Goal: Task Accomplishment & Management: Manage account settings

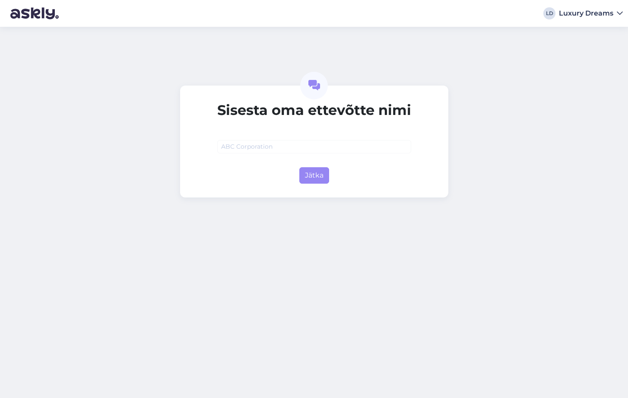
click at [262, 150] on input "text" at bounding box center [314, 146] width 194 height 13
type input "D"
type input "Luxury Dreams"
click at [313, 173] on button "Jätka" at bounding box center [315, 175] width 30 height 16
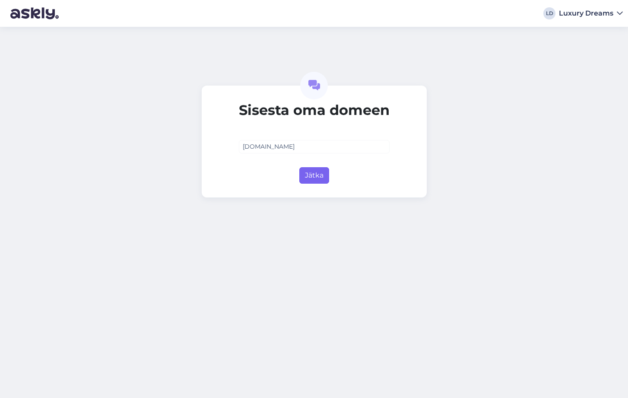
click at [318, 179] on button "Jätka" at bounding box center [315, 175] width 30 height 16
type input "luxurydreams.ee"
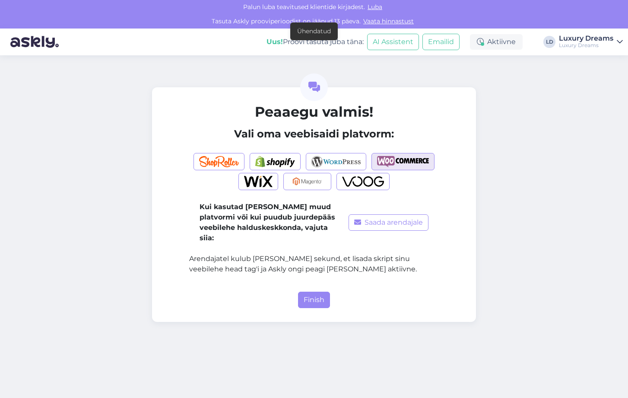
click at [416, 165] on img "button" at bounding box center [403, 161] width 52 height 11
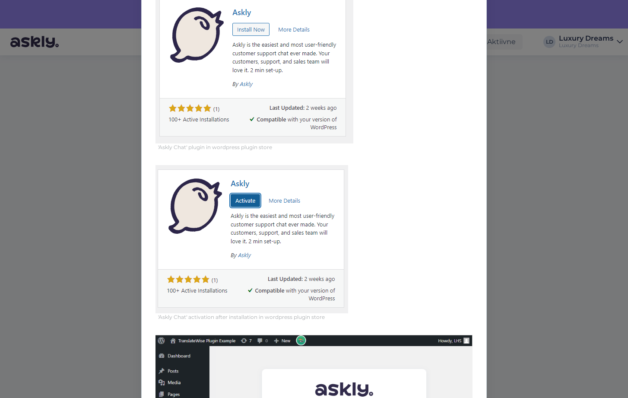
scroll to position [149, 0]
click at [248, 201] on img at bounding box center [252, 239] width 193 height 148
click at [251, 202] on img at bounding box center [252, 239] width 193 height 148
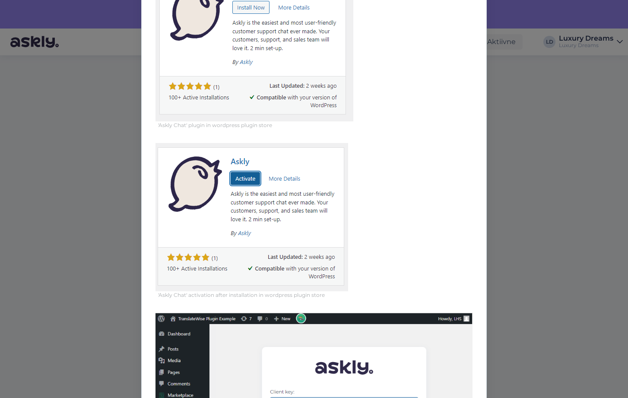
scroll to position [176, 0]
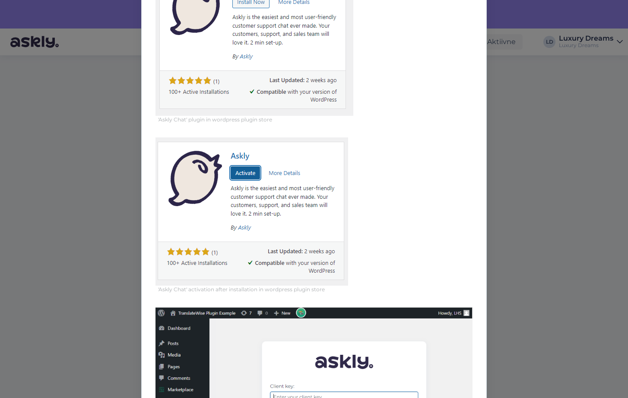
click at [250, 175] on img at bounding box center [252, 211] width 193 height 148
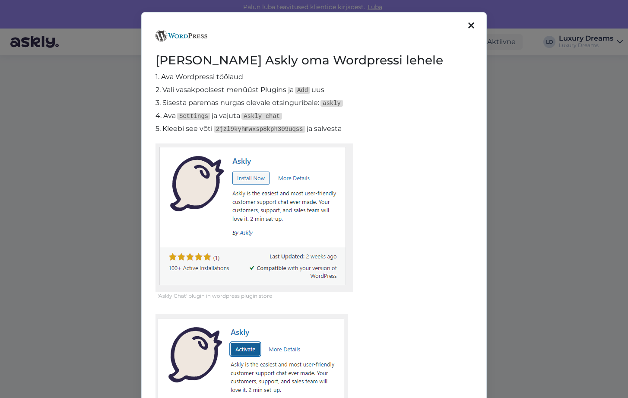
click at [472, 25] on icon at bounding box center [472, 26] width 6 height 10
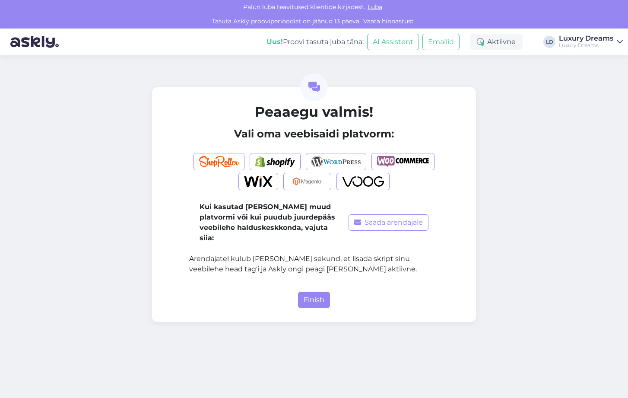
click at [537, 201] on div "Peaaegu valmis! Vali oma veebisaidi platvorm: Kui kasutad mõnda muud platvormi …" at bounding box center [314, 226] width 628 height 343
click at [320, 292] on button "Finish" at bounding box center [314, 300] width 32 height 16
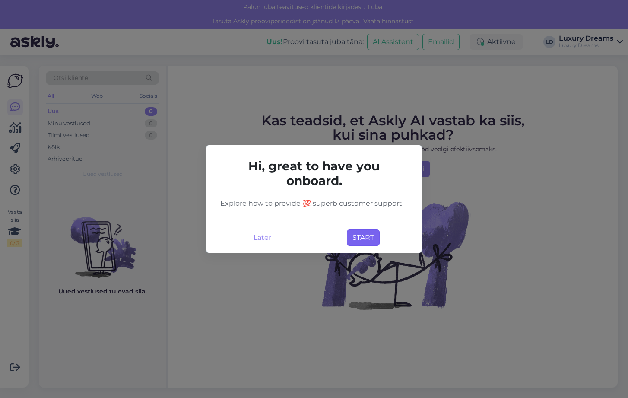
click at [361, 241] on button "START" at bounding box center [363, 238] width 33 height 16
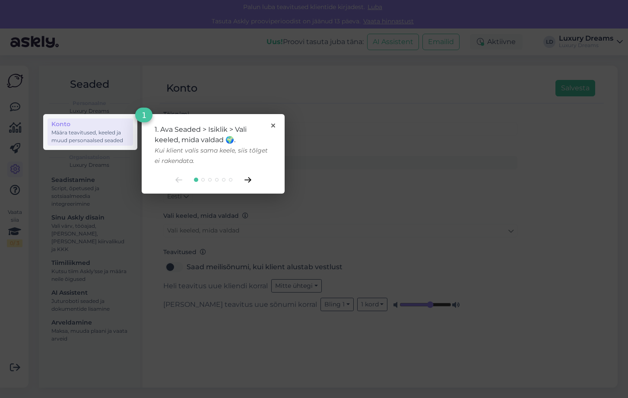
click at [248, 179] on icon at bounding box center [248, 180] width 7 height 6
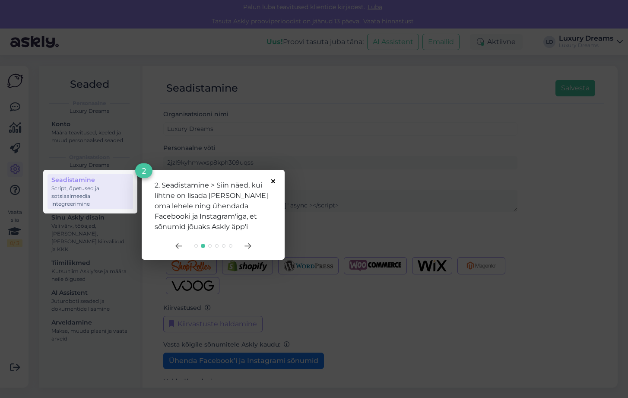
click at [272, 181] on icon at bounding box center [273, 181] width 4 height 4
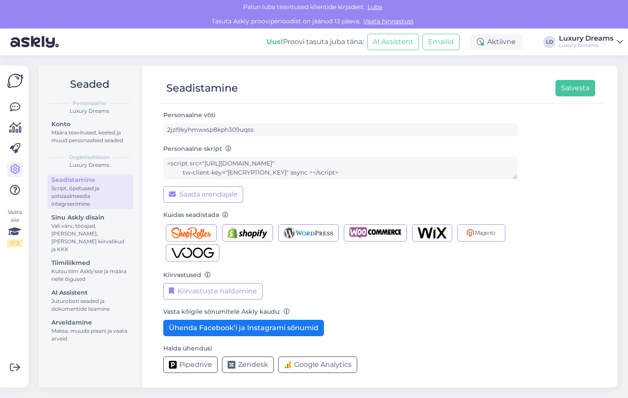
scroll to position [33, 0]
click at [230, 327] on button "Ühenda Facebook’i ja Instagrami sõnumid" at bounding box center [243, 328] width 161 height 16
click at [227, 329] on button "Ühenda Facebook’i ja Instagrami sõnumid" at bounding box center [243, 328] width 161 height 16
click at [384, 236] on img "button" at bounding box center [376, 232] width 52 height 11
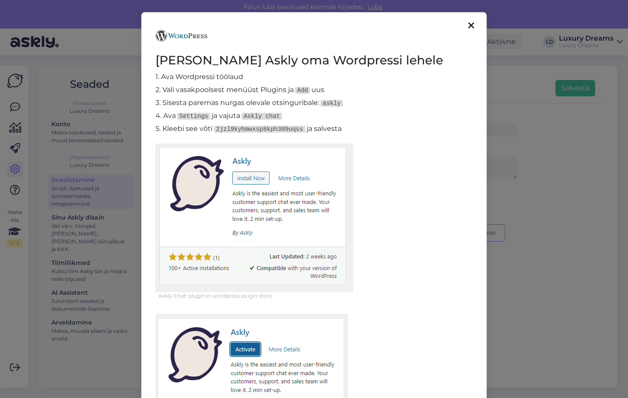
click at [242, 353] on img at bounding box center [252, 388] width 193 height 148
drag, startPoint x: 305, startPoint y: 128, endPoint x: 217, endPoint y: 128, distance: 87.3
click at [217, 128] on code "2jzl9kyhmwxsp8kph309uqss" at bounding box center [260, 129] width 92 height 7
copy code "2jzl9kyhmwxsp8kph309uqss"
click at [471, 24] on icon at bounding box center [472, 26] width 6 height 10
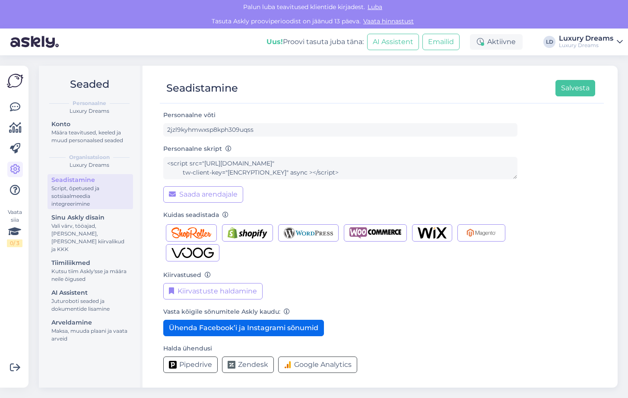
click at [264, 334] on button "Ühenda Facebook’i ja Instagrami sõnumid" at bounding box center [243, 328] width 161 height 16
click at [567, 89] on button "Salvesta" at bounding box center [576, 88] width 40 height 16
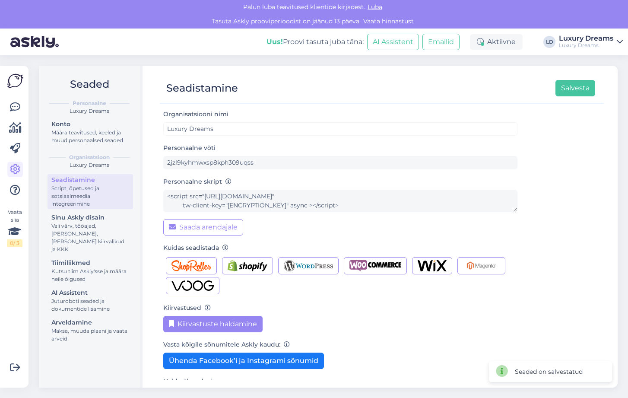
click at [210, 329] on button "Kiirvastuste haldamine" at bounding box center [212, 324] width 99 height 16
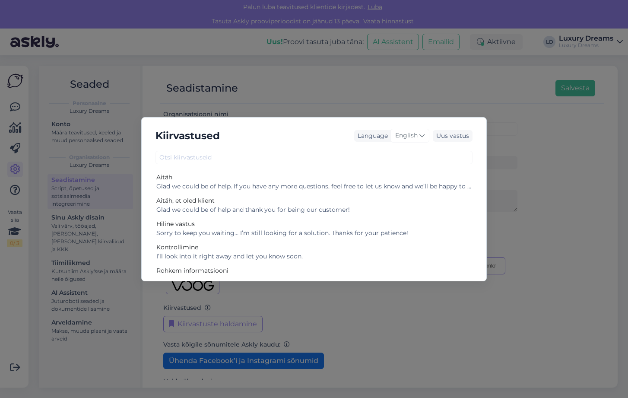
click at [488, 128] on div "Kiirvastused Language English Uus vastus Aitäh Glad we could be of help. If you…" at bounding box center [314, 199] width 628 height 398
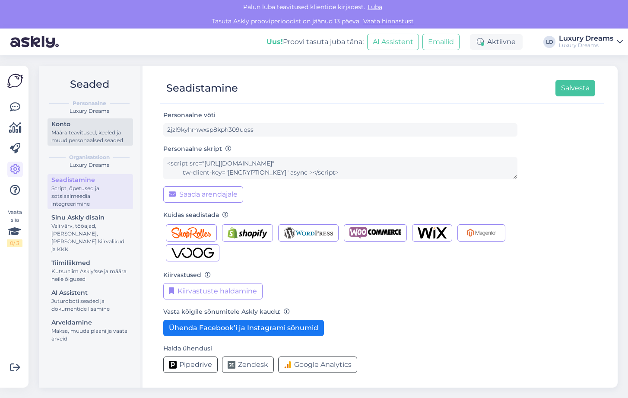
click at [78, 140] on div "Määra teavitused, keeled ja muud personaalsed seaded" at bounding box center [90, 137] width 78 height 16
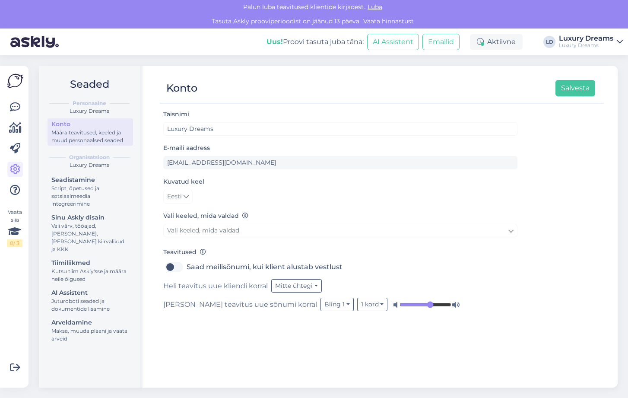
click at [289, 228] on link "Vali keeled, mida valdad" at bounding box center [340, 230] width 354 height 13
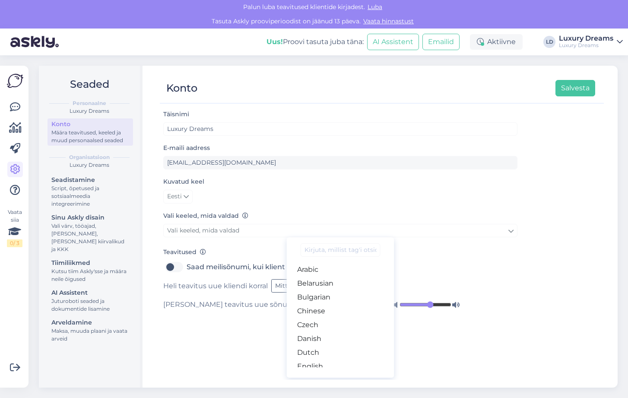
click at [301, 213] on div "Vali keeled, mida valdad Vali keeled, mida valdad Arabic Belarusian Bulgarian C…" at bounding box center [340, 224] width 354 height 29
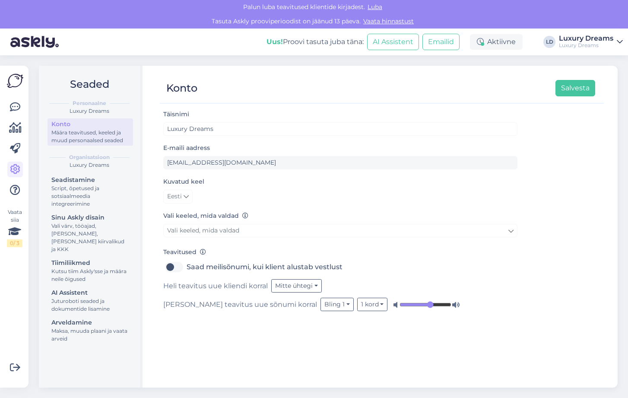
click at [187, 269] on label "Saad meilisõnumi, kui klient alustab vestlust" at bounding box center [265, 267] width 156 height 14
click at [179, 269] on input "Saad meilisõnumi, kui klient alustab vestlust" at bounding box center [174, 267] width 22 height 14
checkbox input "true"
click at [314, 287] on button "Mitte ühtegi" at bounding box center [296, 285] width 51 height 13
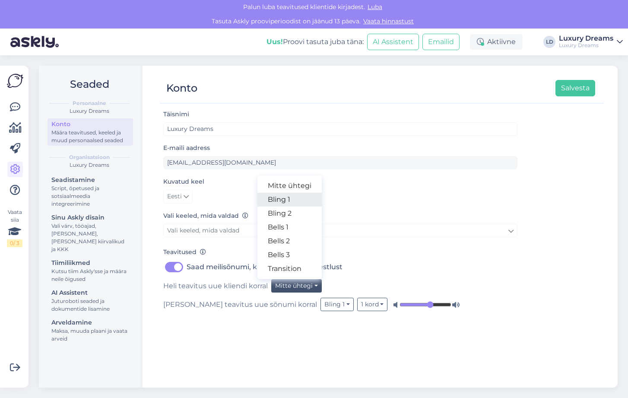
click at [295, 204] on link "Bling 1" at bounding box center [290, 200] width 64 height 14
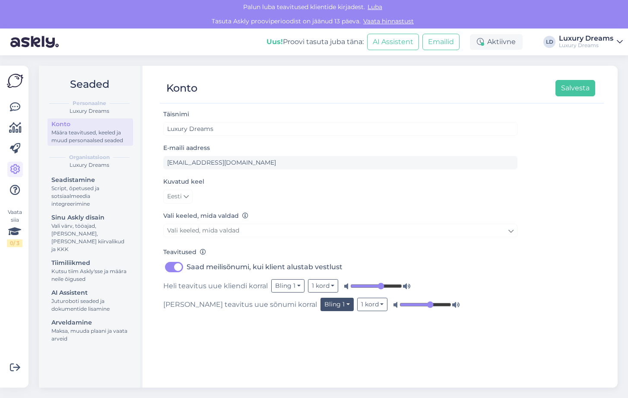
click at [321, 305] on button "Bling 1" at bounding box center [337, 304] width 33 height 13
click at [321, 311] on button "Bling 1" at bounding box center [337, 304] width 33 height 13
click at [321, 306] on button "Bling 1" at bounding box center [337, 304] width 33 height 13
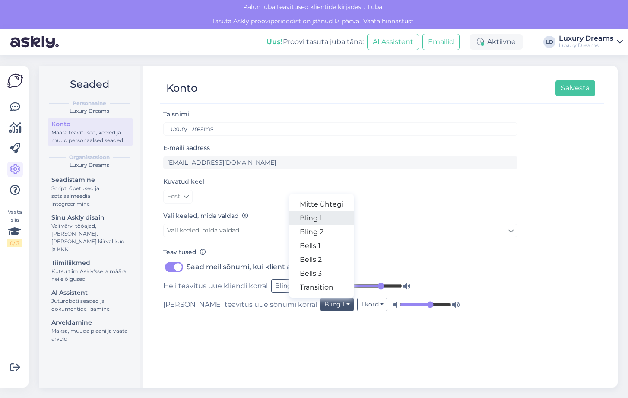
click at [290, 213] on link "Bling 1" at bounding box center [322, 218] width 64 height 14
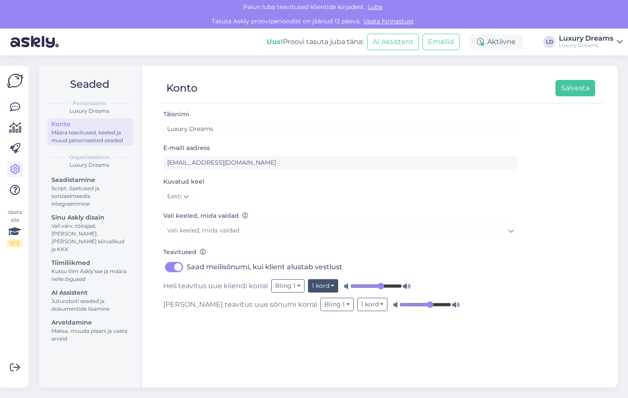
click at [326, 287] on button "1 kord" at bounding box center [323, 285] width 31 height 13
click at [344, 281] on div "Heli teavitus uue kliendi korral Bling 1 Mitte ühtegi Bling 1 Bling 2 Bells 1 B…" at bounding box center [340, 285] width 354 height 13
click at [571, 89] on button "Salvesta" at bounding box center [576, 88] width 40 height 16
click at [89, 183] on div "Seadistamine" at bounding box center [90, 179] width 78 height 9
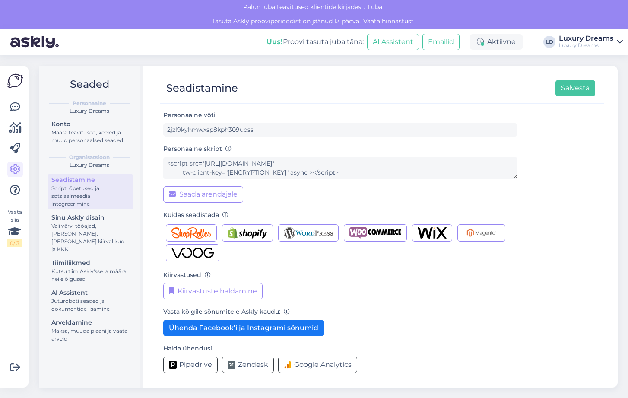
scroll to position [33, 0]
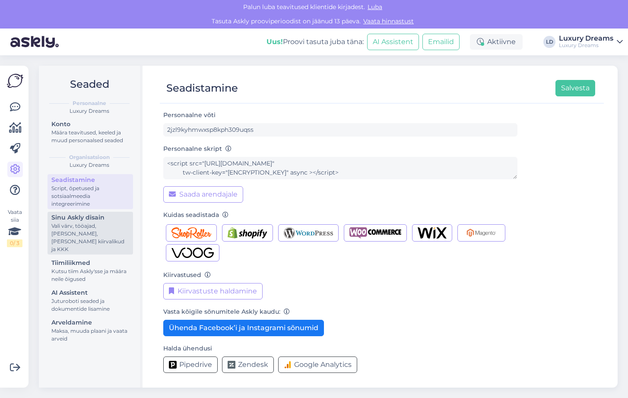
click at [76, 233] on div "Vali värv, tööajad, [PERSON_NAME], [PERSON_NAME] kiirvalikud ja KKK" at bounding box center [90, 237] width 78 height 31
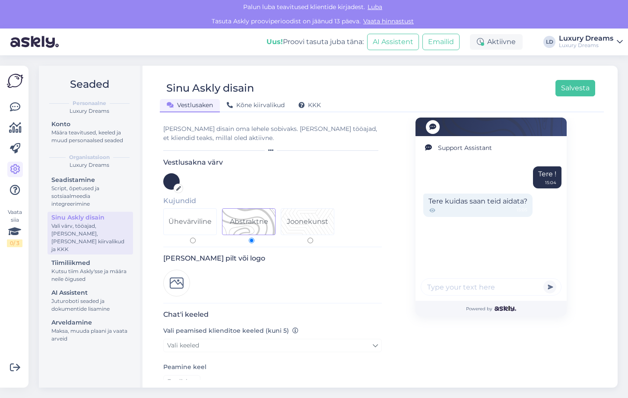
click at [174, 178] on div at bounding box center [171, 181] width 16 height 16
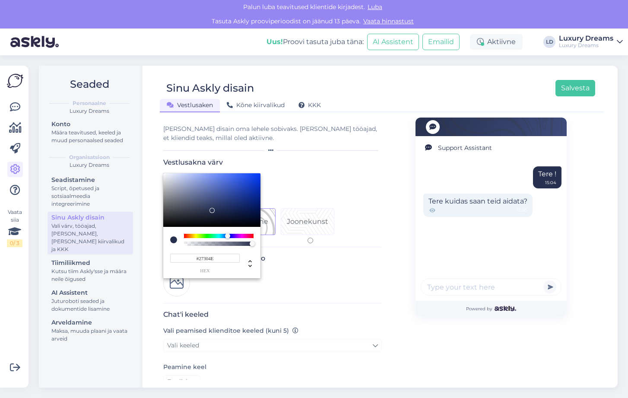
click at [450, 70] on div at bounding box center [314, 199] width 628 height 398
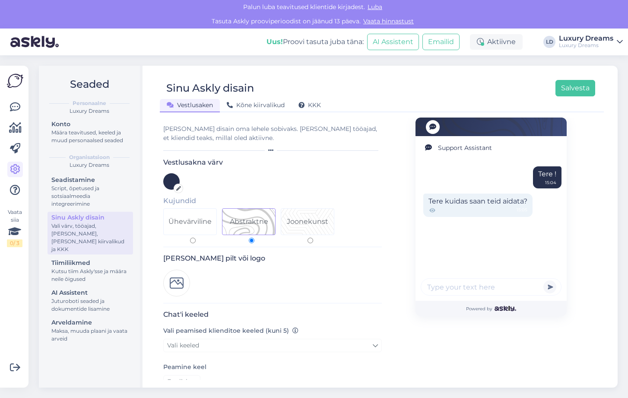
click at [464, 18] on div "Tasuta Askly prooviperioodist on jäänud 13 päeva. Vaata hinnastust" at bounding box center [314, 21] width 628 height 14
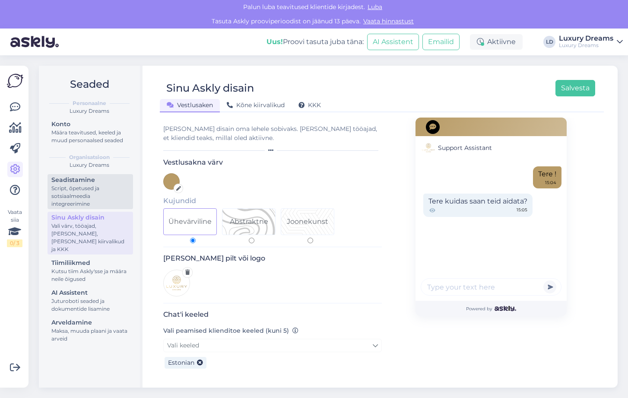
click at [60, 191] on div "Script, õpetused ja sotsiaalmeedia integreerimine" at bounding box center [90, 196] width 78 height 23
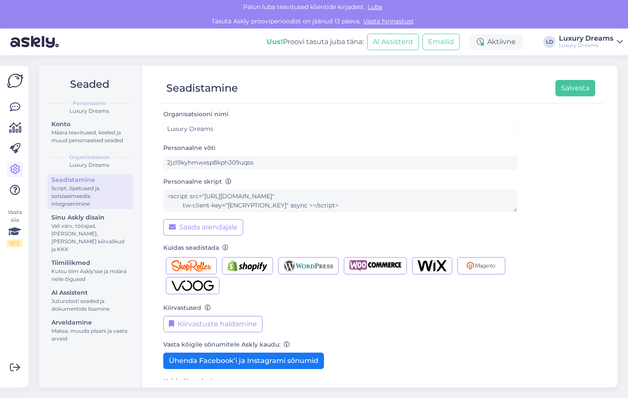
click at [101, 196] on div "Script, õpetused ja sotsiaalmeedia integreerimine" at bounding box center [90, 196] width 78 height 23
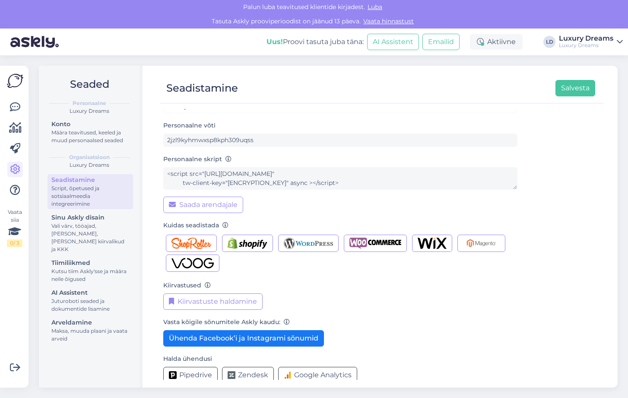
scroll to position [32, 0]
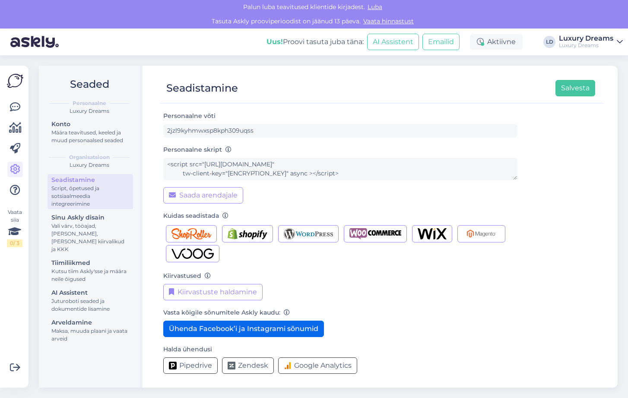
click at [274, 330] on button "Ühenda Facebook’i ja Instagrami sõnumid" at bounding box center [243, 329] width 161 height 16
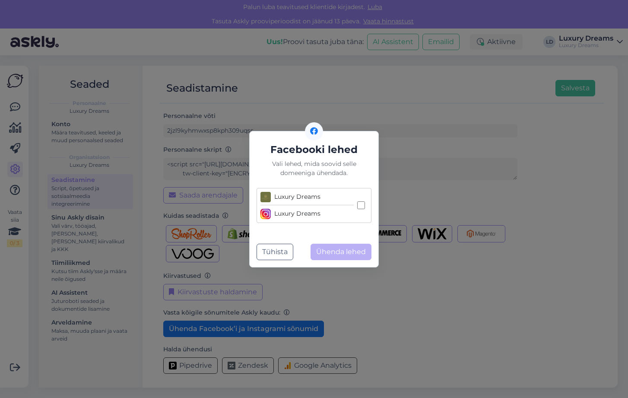
click at [359, 206] on input "Luxury Dreams Luxury Dreams" at bounding box center [361, 205] width 8 height 8
checkbox input "true"
click at [336, 252] on button "Ühenda lehed" at bounding box center [341, 252] width 61 height 16
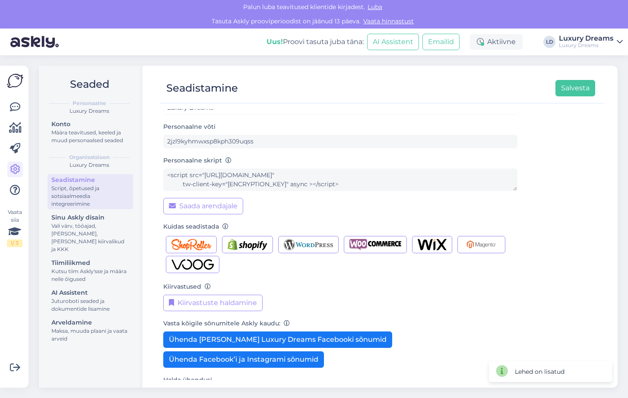
scroll to position [0, 0]
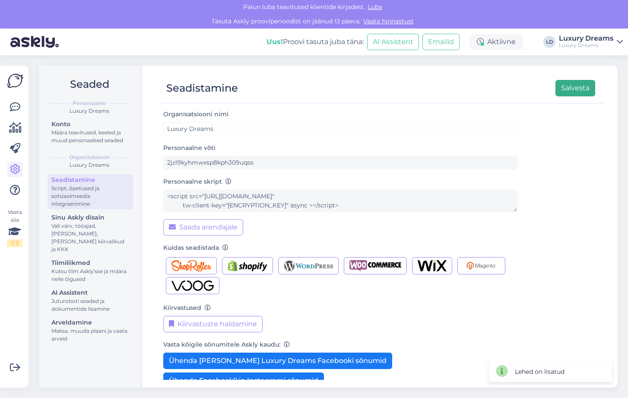
click at [578, 89] on button "Salvesta" at bounding box center [576, 88] width 40 height 16
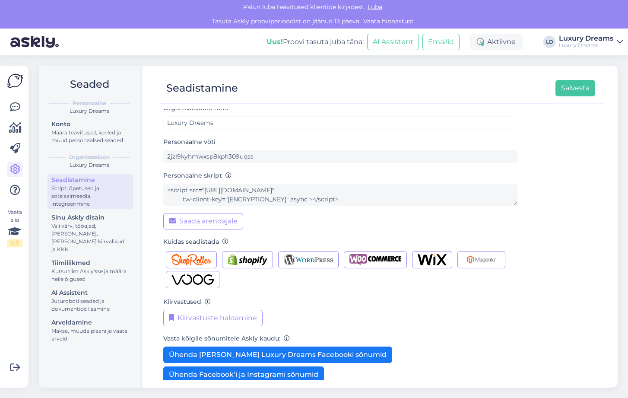
scroll to position [5, 0]
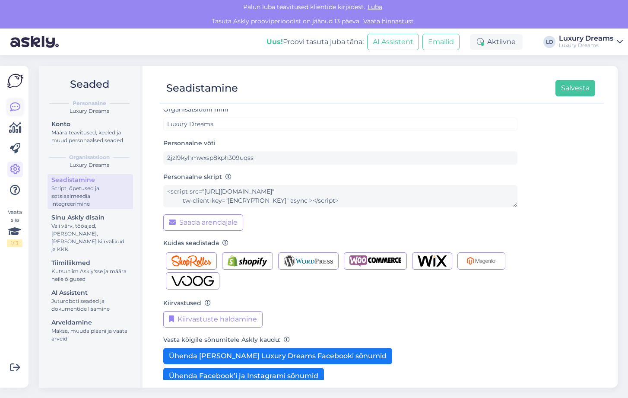
click at [21, 109] on link at bounding box center [15, 107] width 16 height 16
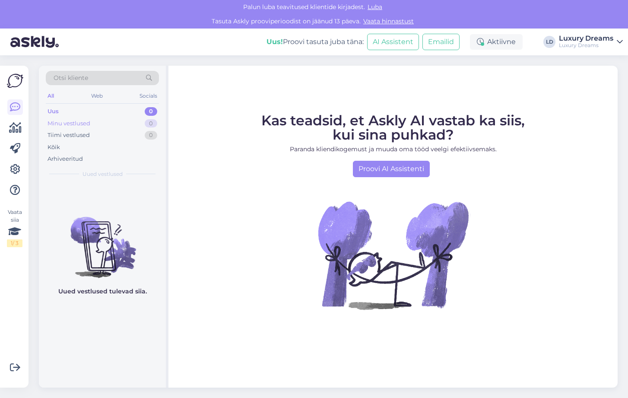
click at [62, 121] on div "Minu vestlused" at bounding box center [69, 123] width 43 height 9
click at [48, 113] on div "Uus" at bounding box center [53, 111] width 11 height 9
click at [93, 99] on div "Web" at bounding box center [96, 95] width 15 height 11
click at [152, 97] on div "Socials" at bounding box center [148, 95] width 21 height 11
click at [48, 96] on div "All" at bounding box center [51, 95] width 10 height 11
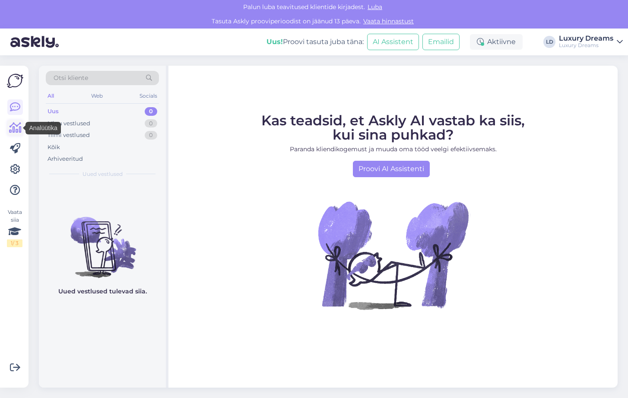
click at [21, 132] on icon at bounding box center [15, 128] width 13 height 10
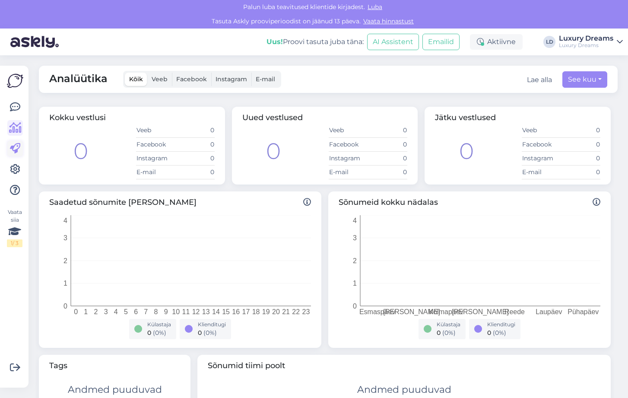
click at [19, 148] on icon at bounding box center [15, 148] width 10 height 10
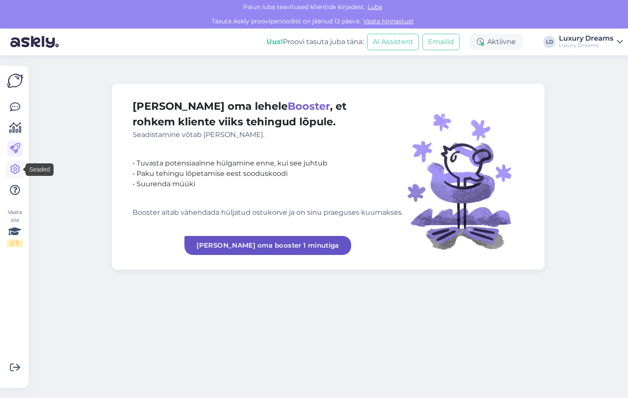
click at [16, 171] on icon at bounding box center [15, 169] width 10 height 10
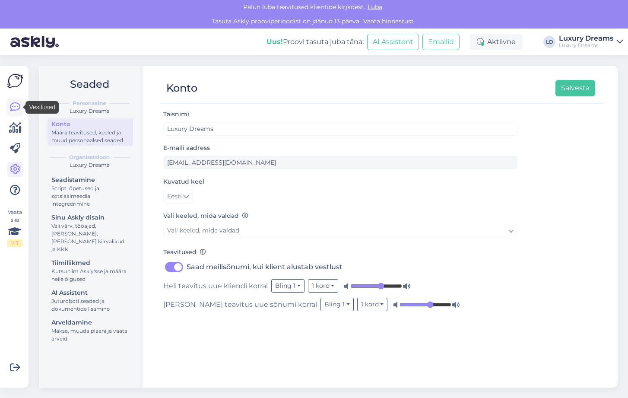
click at [10, 107] on icon at bounding box center [15, 107] width 10 height 10
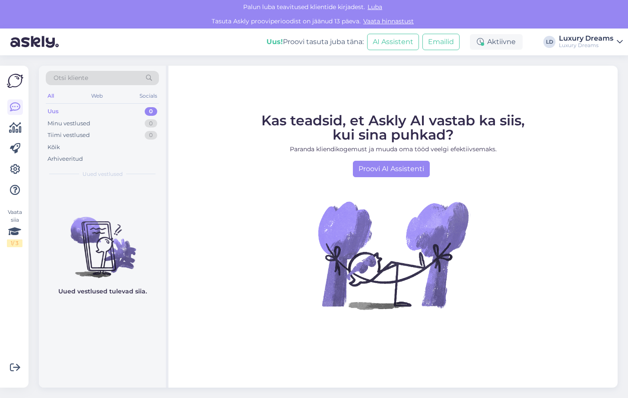
click at [374, 12] on div "[PERSON_NAME] teavitused klientide kirjadest. [GEOGRAPHIC_DATA]" at bounding box center [314, 7] width 628 height 14
click at [374, 10] on span "Luba" at bounding box center [375, 7] width 20 height 8
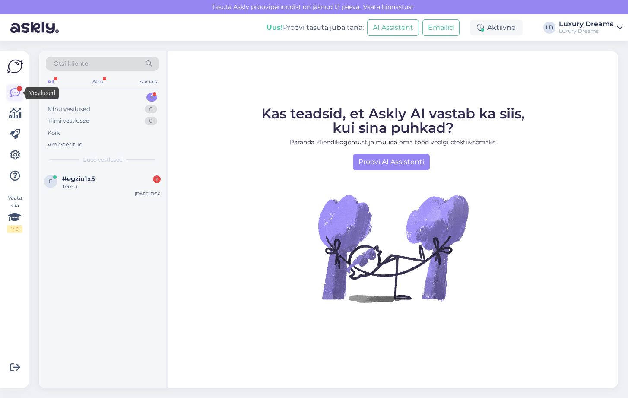
click at [16, 92] on icon at bounding box center [15, 93] width 10 height 10
click at [13, 92] on icon at bounding box center [15, 93] width 10 height 10
drag, startPoint x: 83, startPoint y: 174, endPoint x: 95, endPoint y: 203, distance: 31.6
click at [83, 175] on span "#egziu1x5" at bounding box center [78, 179] width 33 height 8
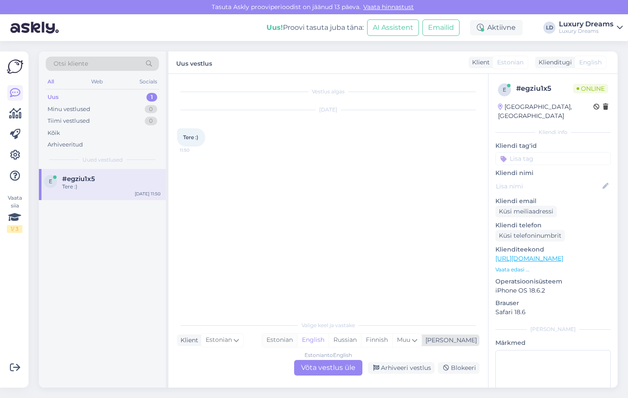
click at [297, 337] on div "Estonian" at bounding box center [279, 340] width 35 height 13
click at [338, 369] on div "Estonian to Estonian Võta vestlus üle" at bounding box center [328, 368] width 68 height 16
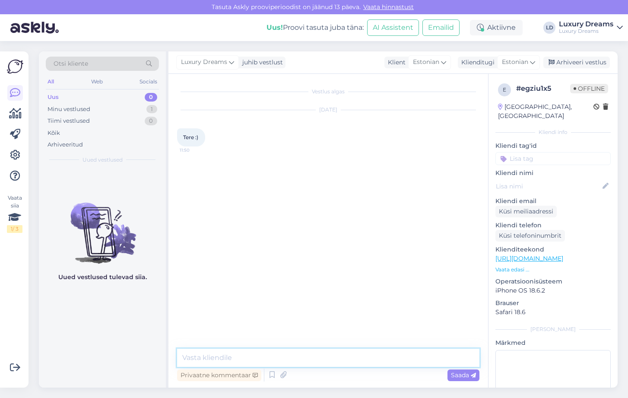
click at [226, 359] on textarea at bounding box center [328, 358] width 303 height 18
type textarea "Tere:)"
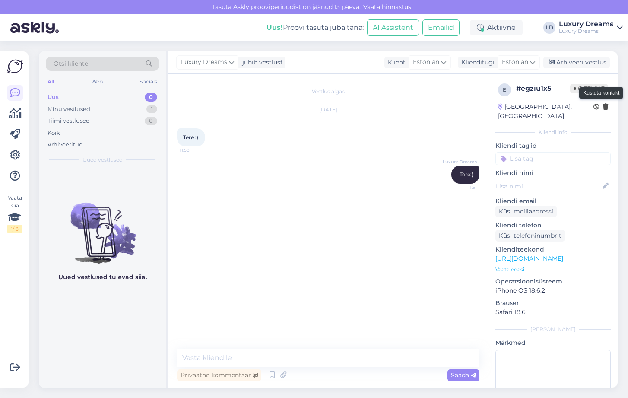
click at [604, 107] on icon at bounding box center [605, 107] width 5 height 6
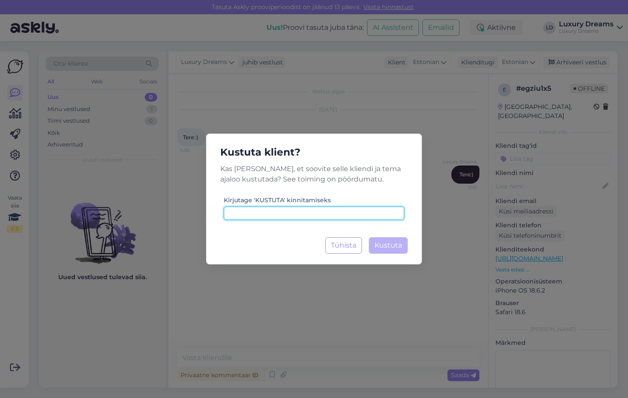
click at [369, 216] on input at bounding box center [314, 213] width 181 height 13
click at [465, 130] on div "Kustuta klient? Kas olete kindel, et soovite selle kliendi ja tema ajaloo kustu…" at bounding box center [314, 199] width 628 height 398
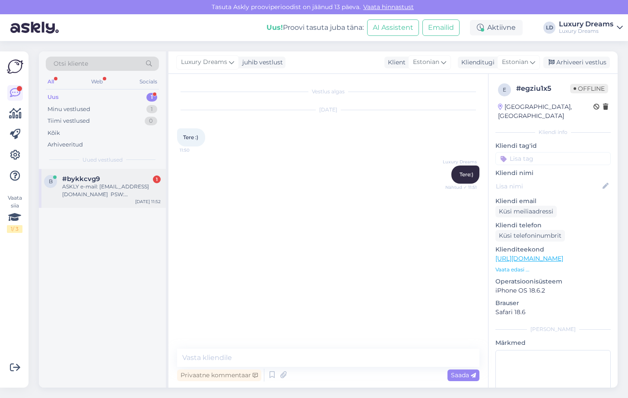
drag, startPoint x: 106, startPoint y: 191, endPoint x: 107, endPoint y: 196, distance: 4.4
click at [106, 191] on div "ASKLY e-mail: jaanika@luxurydreams.ee PSW: LuxuryAskly2025!" at bounding box center [111, 191] width 99 height 16
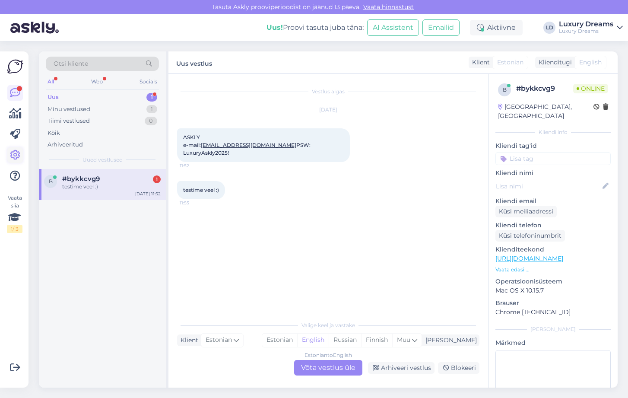
click at [19, 154] on icon at bounding box center [15, 155] width 10 height 10
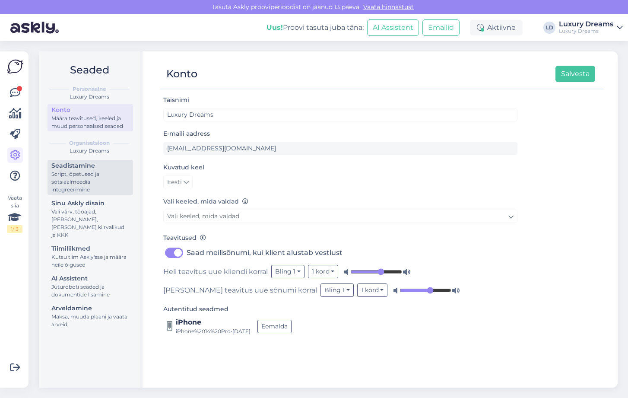
click at [118, 177] on div "Script, õpetused ja sotsiaalmeedia integreerimine" at bounding box center [90, 181] width 78 height 23
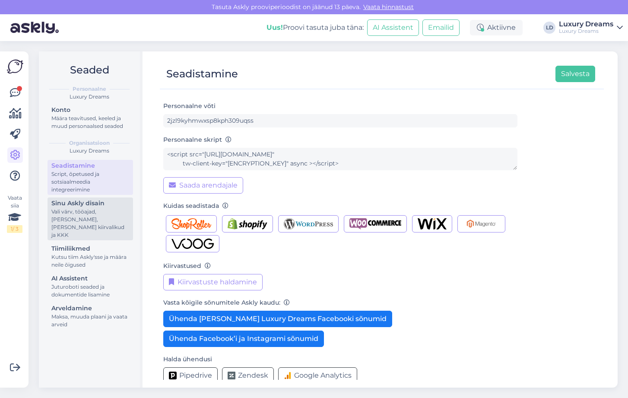
scroll to position [34, 0]
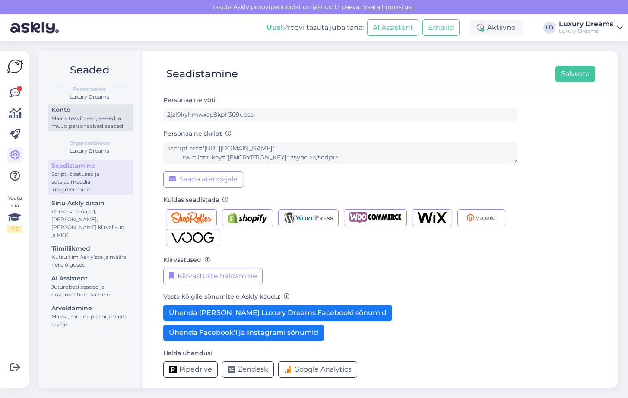
click at [83, 128] on div "Määra teavitused, keeled ja muud personaalsed seaded" at bounding box center [90, 123] width 78 height 16
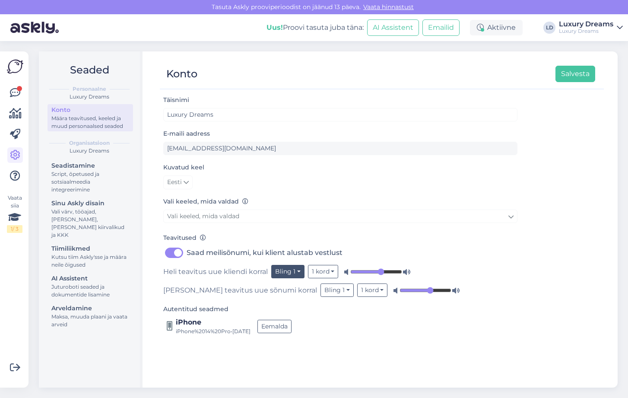
click at [299, 274] on button "Bling 1" at bounding box center [287, 271] width 33 height 13
click at [269, 202] on link "Bling 2" at bounding box center [272, 199] width 64 height 14
click at [295, 272] on button "Bling 2" at bounding box center [288, 271] width 35 height 13
click at [281, 214] on link "Bells 1" at bounding box center [274, 213] width 64 height 14
click at [299, 271] on button "Bells 1" at bounding box center [287, 271] width 32 height 13
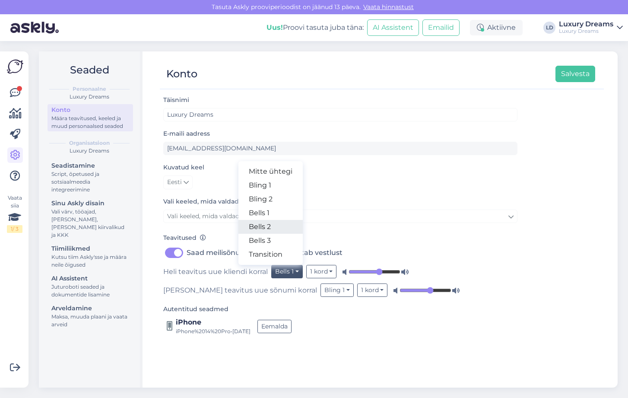
click at [284, 224] on link "Bells 2" at bounding box center [271, 227] width 64 height 14
click at [297, 273] on button "Bells 2" at bounding box center [287, 271] width 33 height 13
click at [274, 240] on link "Bells 3" at bounding box center [272, 241] width 64 height 14
click at [296, 271] on button "Bells 3" at bounding box center [287, 271] width 33 height 13
click at [297, 202] on link "Bling 2" at bounding box center [272, 199] width 64 height 14
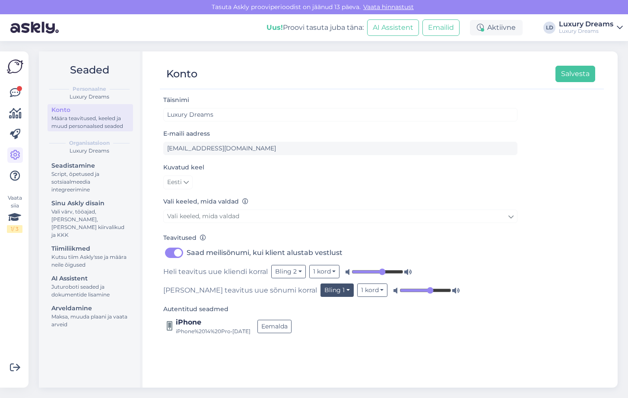
click at [321, 290] on button "Bling 1" at bounding box center [337, 290] width 33 height 13
click at [292, 221] on link "Bling 2" at bounding box center [322, 218] width 64 height 14
click at [562, 79] on button "Salvesta" at bounding box center [576, 74] width 40 height 16
click at [19, 96] on icon at bounding box center [15, 93] width 10 height 10
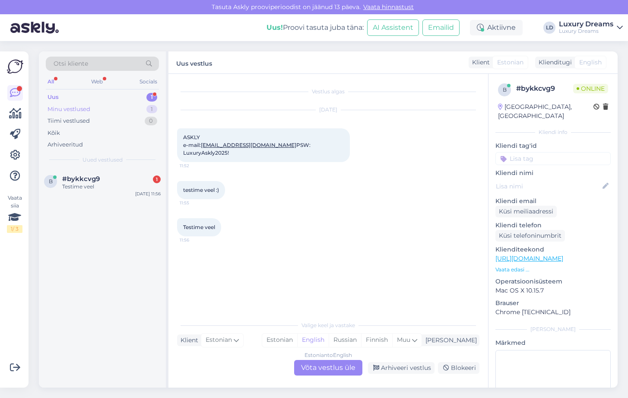
click at [78, 109] on div "Minu vestlused" at bounding box center [69, 109] width 43 height 9
click at [75, 183] on div "Tere:)" at bounding box center [111, 187] width 99 height 8
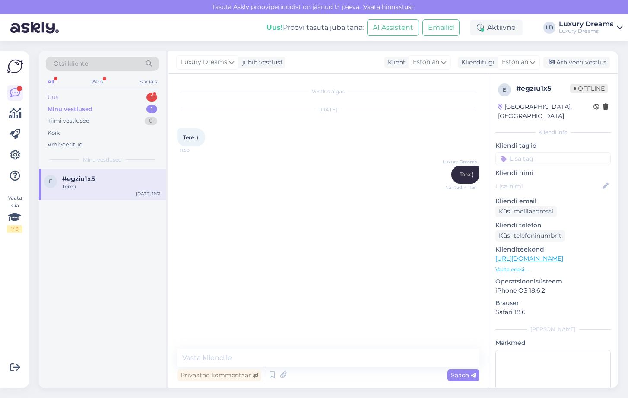
click at [67, 99] on div "Uus 1" at bounding box center [102, 97] width 113 height 12
click at [97, 177] on span "#bykkcvg9" at bounding box center [81, 179] width 38 height 8
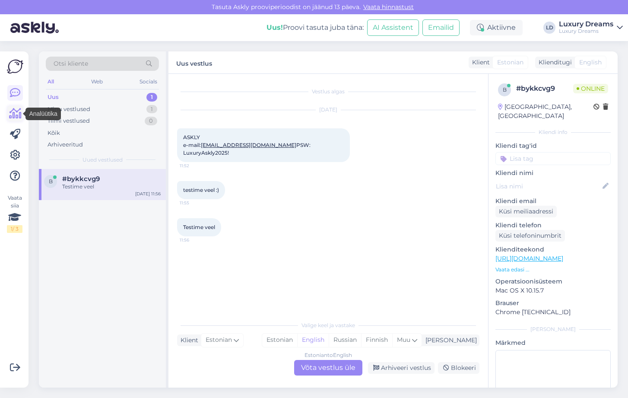
click at [19, 115] on icon at bounding box center [15, 113] width 13 height 10
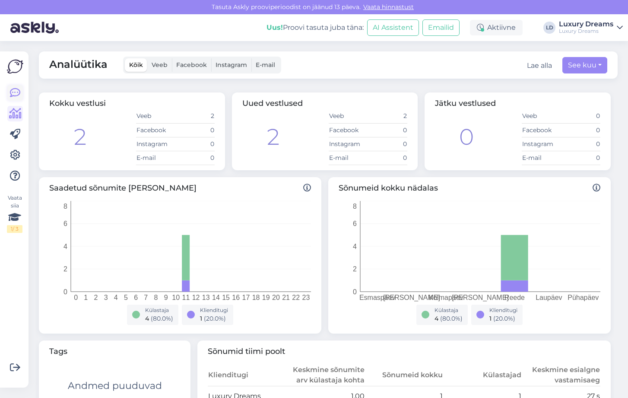
click at [11, 89] on icon at bounding box center [15, 93] width 10 height 10
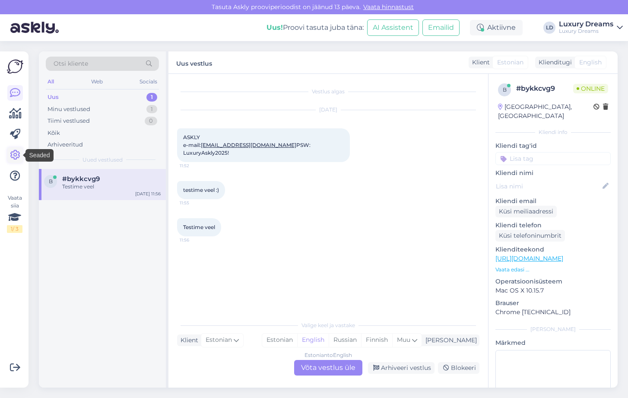
click at [15, 154] on icon at bounding box center [15, 155] width 10 height 10
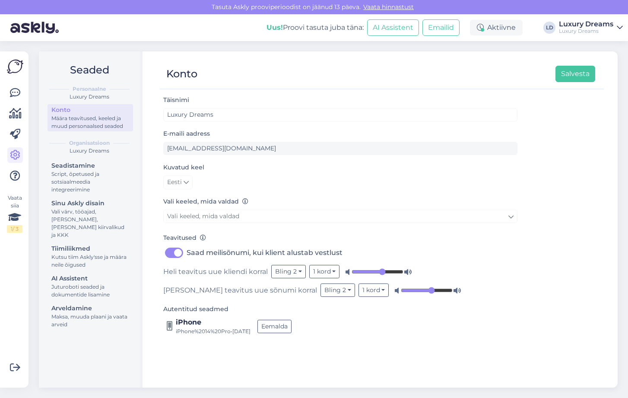
click at [400, 186] on div "Eesti" at bounding box center [340, 182] width 354 height 14
click at [298, 271] on button "Bling 2" at bounding box center [288, 271] width 35 height 13
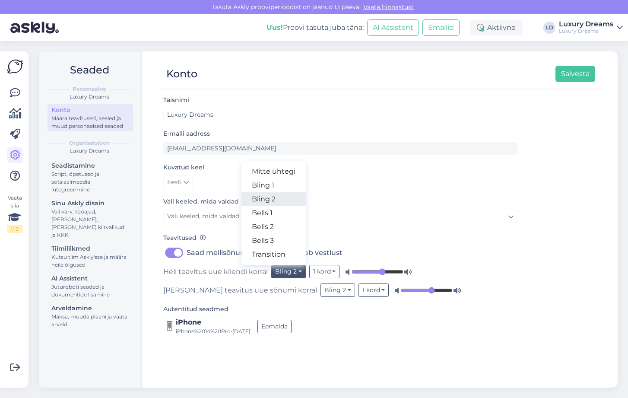
click at [273, 198] on link "Bling 2" at bounding box center [274, 199] width 64 height 14
click at [299, 273] on button "Bling 2" at bounding box center [288, 271] width 35 height 13
click at [272, 210] on link "Bells 1" at bounding box center [274, 213] width 64 height 14
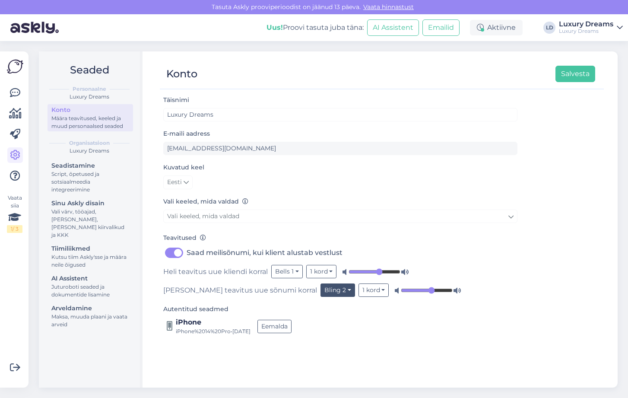
click at [321, 289] on button "Bling 2" at bounding box center [338, 290] width 35 height 13
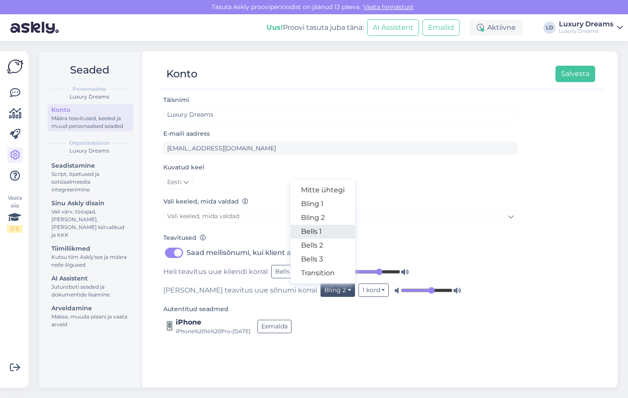
click at [291, 233] on link "Bells 1" at bounding box center [323, 232] width 64 height 14
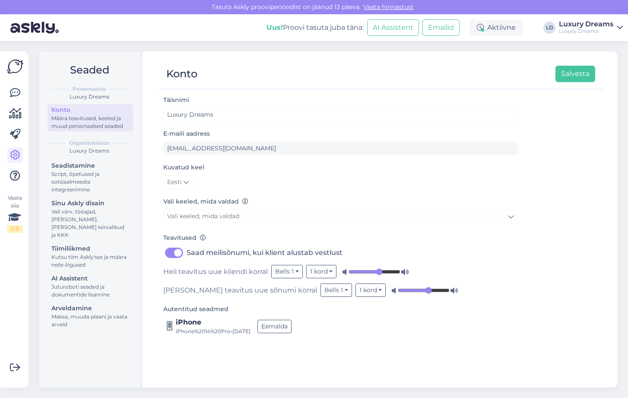
click at [448, 311] on div "Autentitud seadmed iPhone iPhone%2014%20Pro • Sep 12 2025 Eemalda" at bounding box center [340, 320] width 354 height 32
click at [445, 332] on div "iPhone iPhone%2014%20Pro • Sep 12 2025 Eemalda" at bounding box center [340, 326] width 354 height 18
click at [581, 71] on button "Salvesta" at bounding box center [576, 74] width 40 height 16
click at [551, 289] on div "Täisnimi Luxury Dreams E-maili aadress jaanika@luxurydreams.ee Kuvatud keel Ees…" at bounding box center [382, 237] width 444 height 285
click at [395, 330] on div "iPhone iPhone%2014%20Pro • Sep 12 2025 Eemalda" at bounding box center [340, 326] width 354 height 18
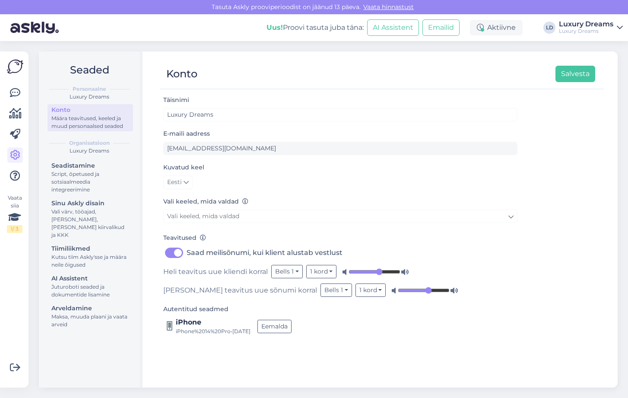
click at [10, 67] on img at bounding box center [15, 66] width 16 height 16
click at [14, 65] on img at bounding box center [15, 66] width 16 height 16
drag, startPoint x: 14, startPoint y: 65, endPoint x: 19, endPoint y: 70, distance: 7.0
click at [14, 66] on img at bounding box center [15, 66] width 16 height 16
click at [19, 70] on img at bounding box center [15, 66] width 16 height 16
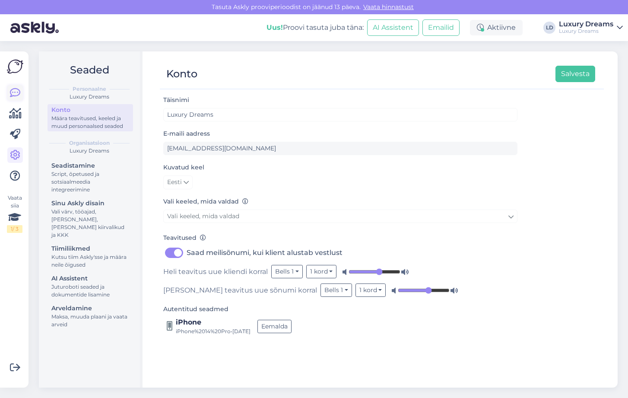
click at [16, 95] on icon at bounding box center [15, 93] width 10 height 10
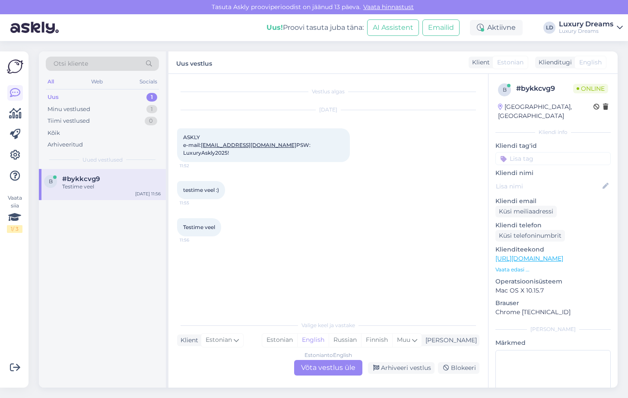
drag, startPoint x: 394, startPoint y: 208, endPoint x: 389, endPoint y: 189, distance: 19.6
click at [394, 208] on div "testime veel :) 11:55" at bounding box center [328, 190] width 303 height 37
click at [12, 67] on img at bounding box center [15, 66] width 16 height 16
click at [42, 31] on img at bounding box center [34, 27] width 48 height 27
click at [43, 27] on img at bounding box center [34, 27] width 48 height 27
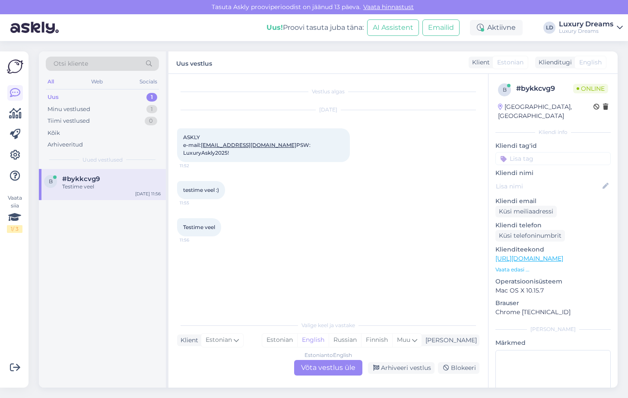
click at [43, 27] on img at bounding box center [34, 27] width 48 height 27
click at [56, 84] on div "All" at bounding box center [51, 81] width 10 height 11
